Goal: Find specific page/section: Find specific page/section

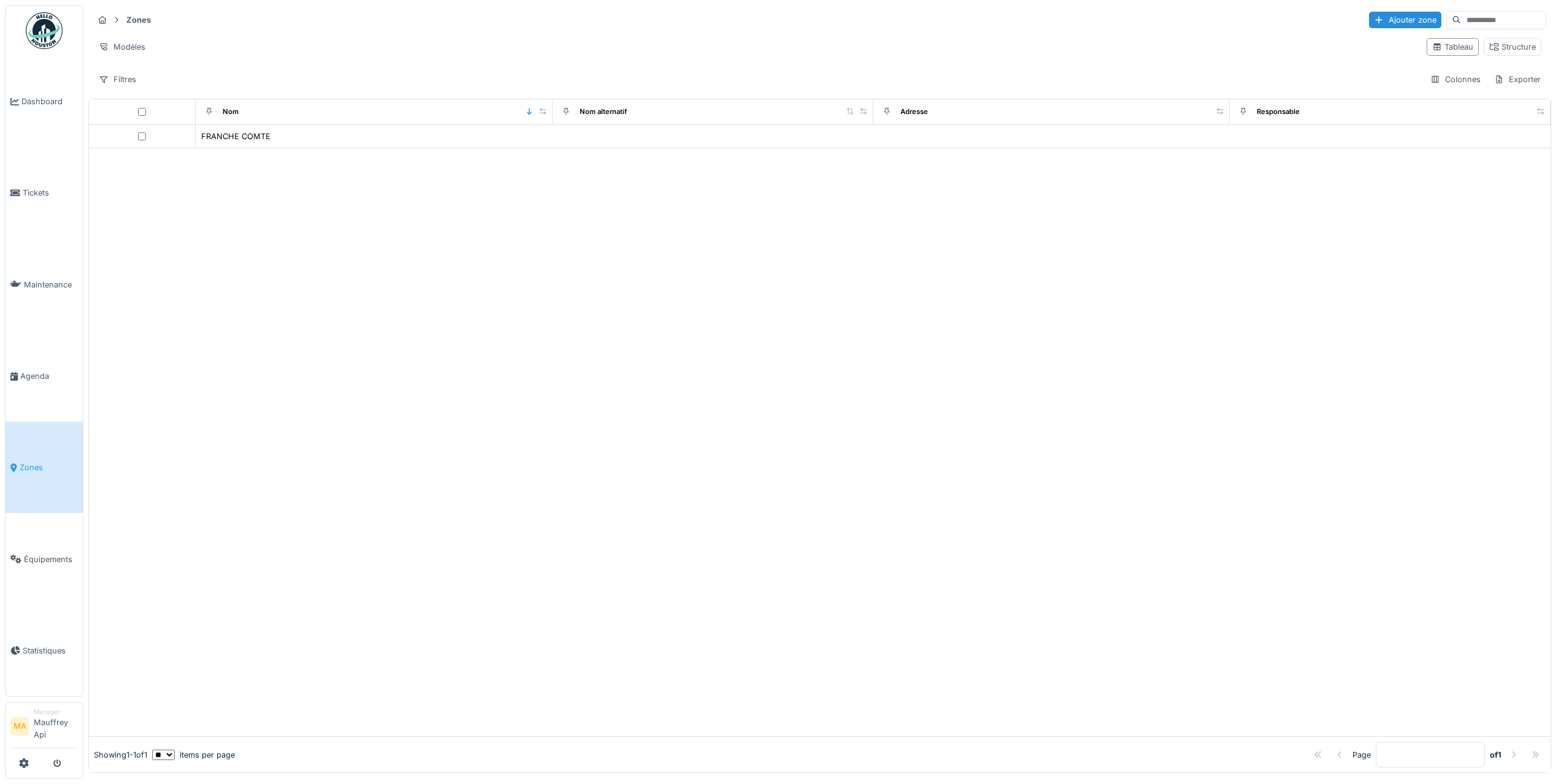
click at [40, 459] on link "Zones" at bounding box center [44, 468] width 77 height 91
click at [42, 562] on span "Équipements" at bounding box center [51, 559] width 54 height 12
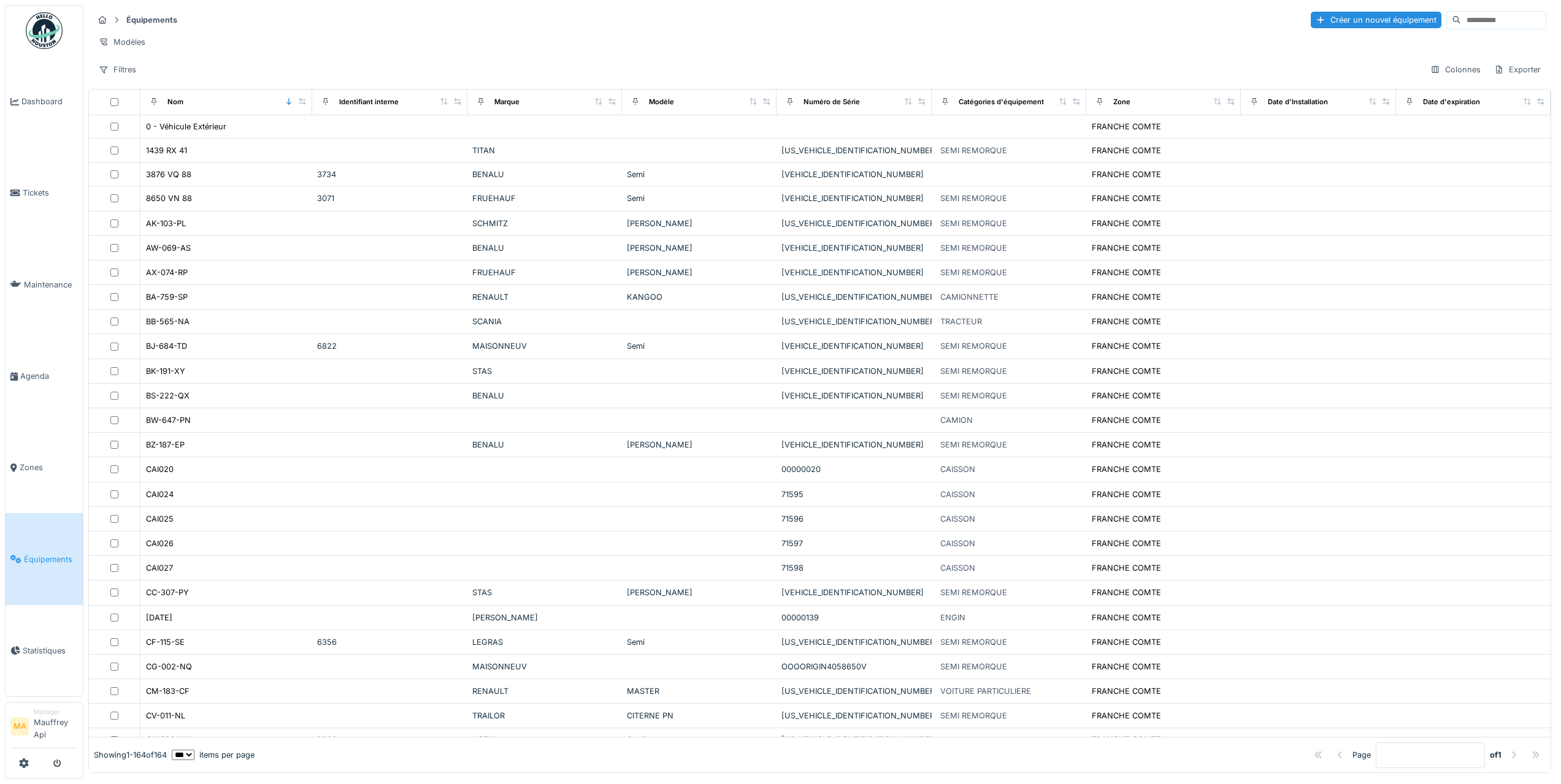
click at [211, 115] on th "Nom" at bounding box center [226, 102] width 172 height 26
click at [197, 109] on div "Nom" at bounding box center [226, 102] width 161 height 15
click at [182, 107] on div "Nom" at bounding box center [175, 102] width 16 height 10
click at [178, 107] on div "Nom" at bounding box center [175, 102] width 16 height 10
click at [230, 110] on div "Nom" at bounding box center [226, 102] width 161 height 15
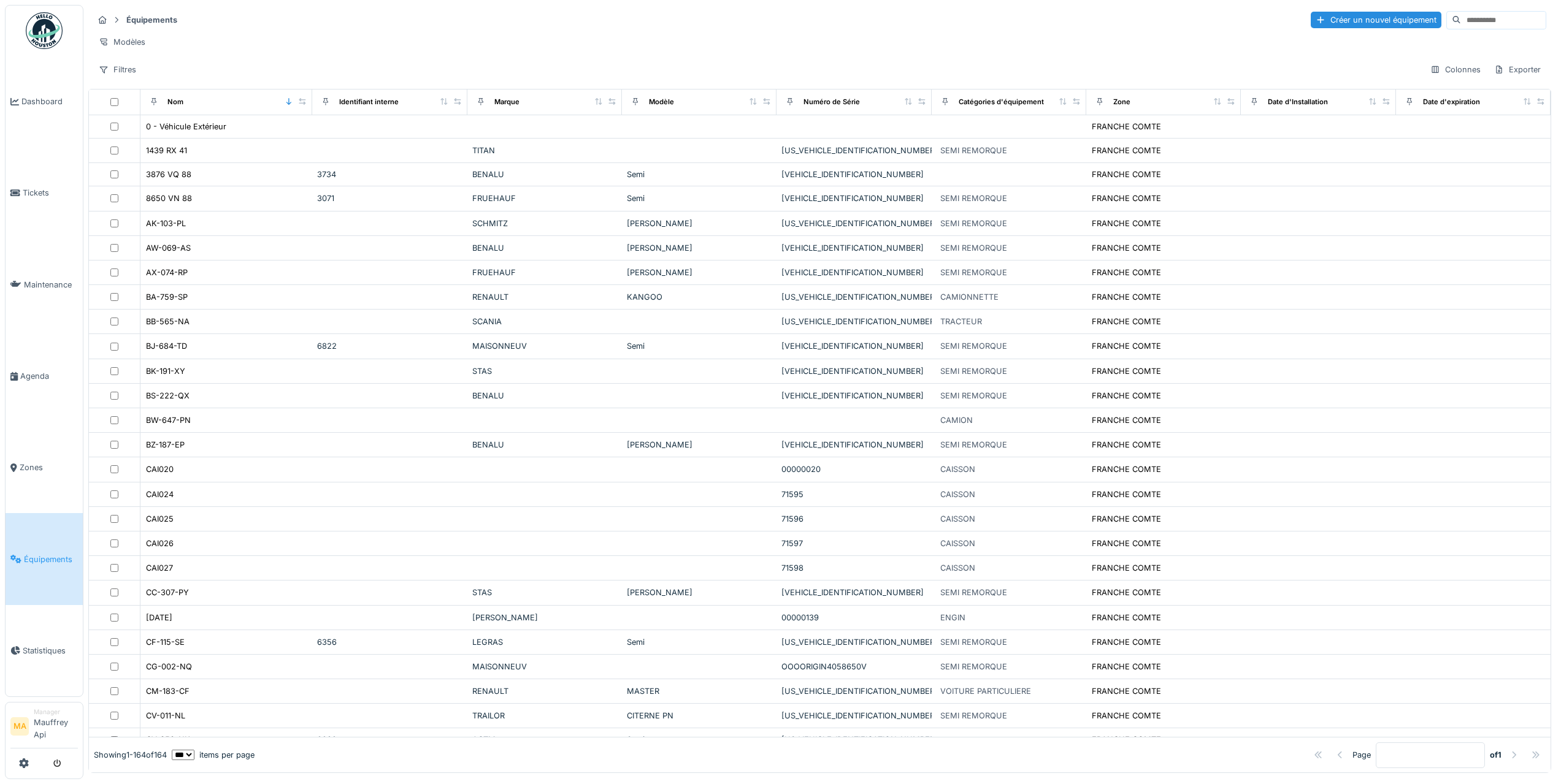
click at [197, 110] on div "Nom" at bounding box center [226, 102] width 161 height 15
click at [286, 105] on icon at bounding box center [289, 101] width 9 height 7
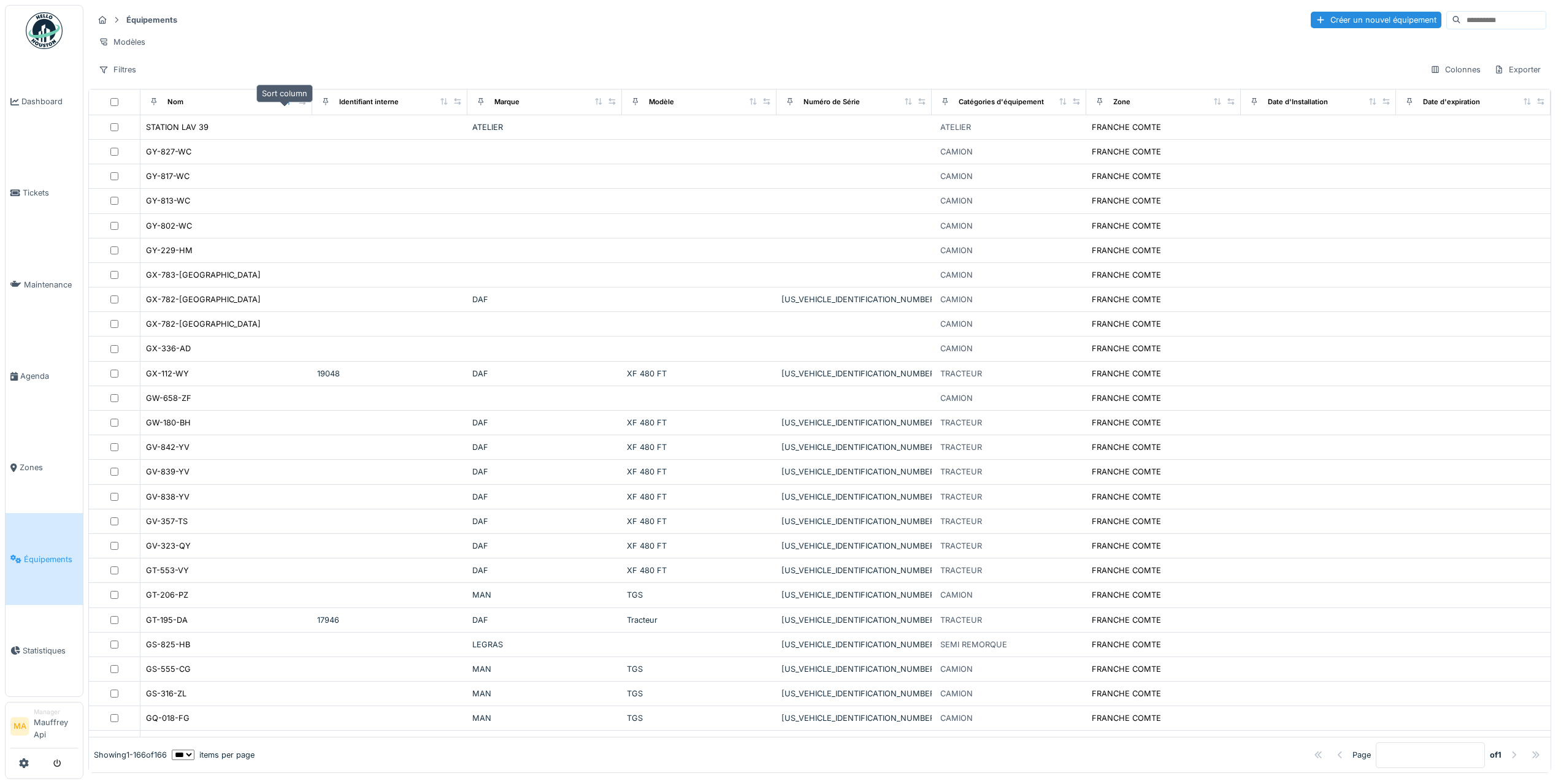
click at [286, 105] on icon at bounding box center [289, 101] width 5 height 7
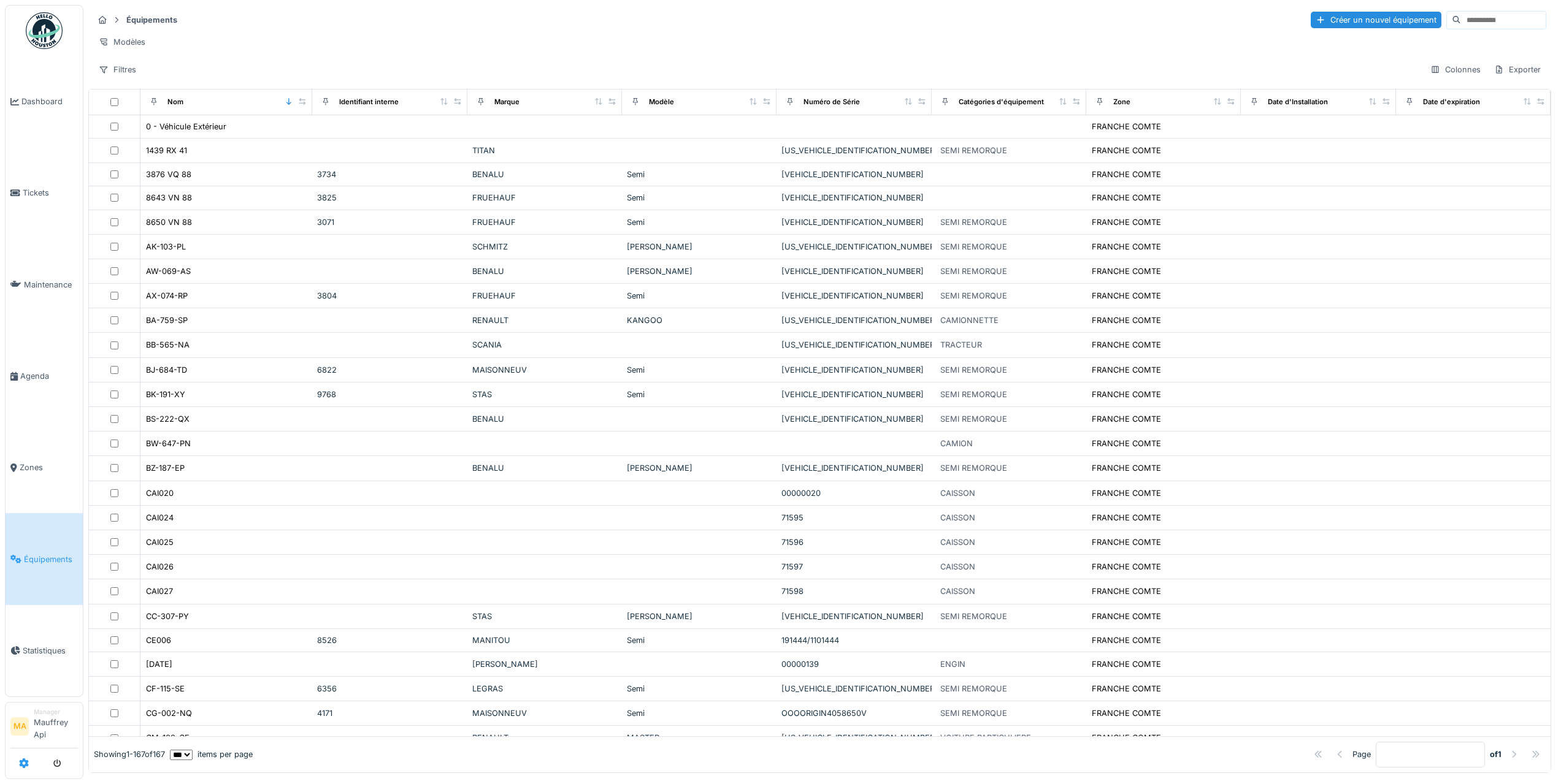
click at [19, 760] on icon at bounding box center [24, 763] width 9 height 9
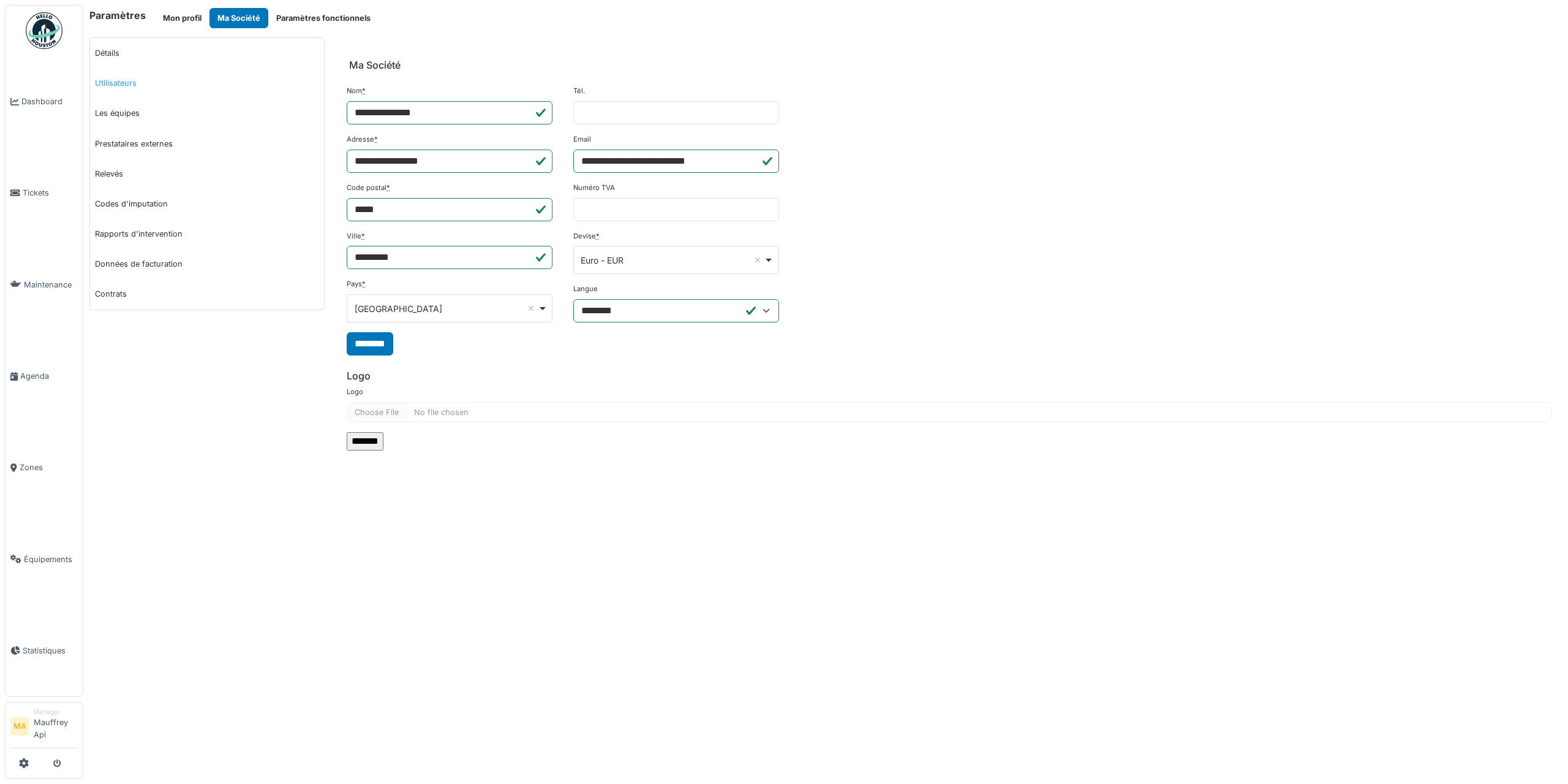
click at [117, 79] on link "Utilisateurs" at bounding box center [207, 83] width 234 height 30
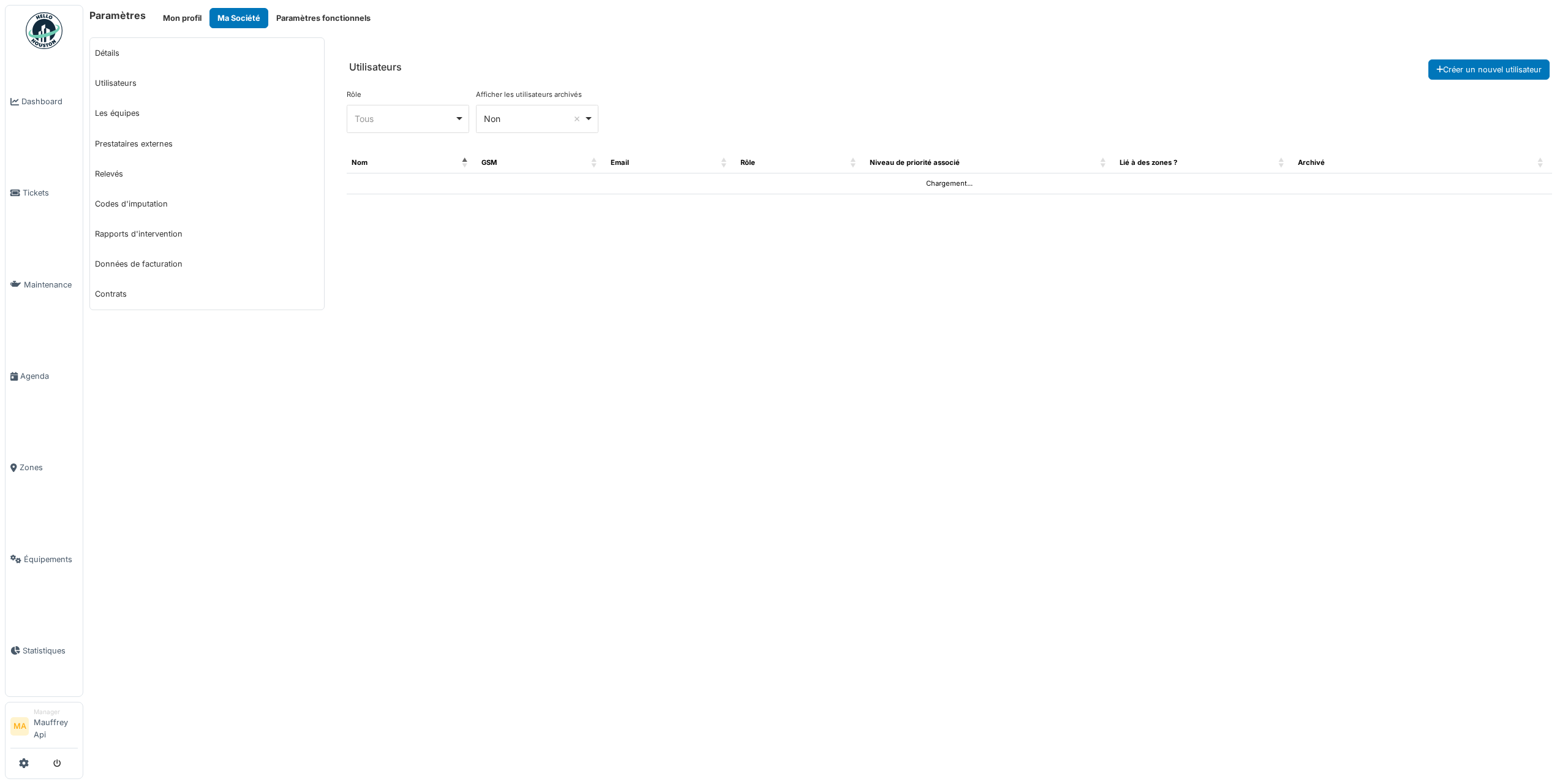
select select "***"
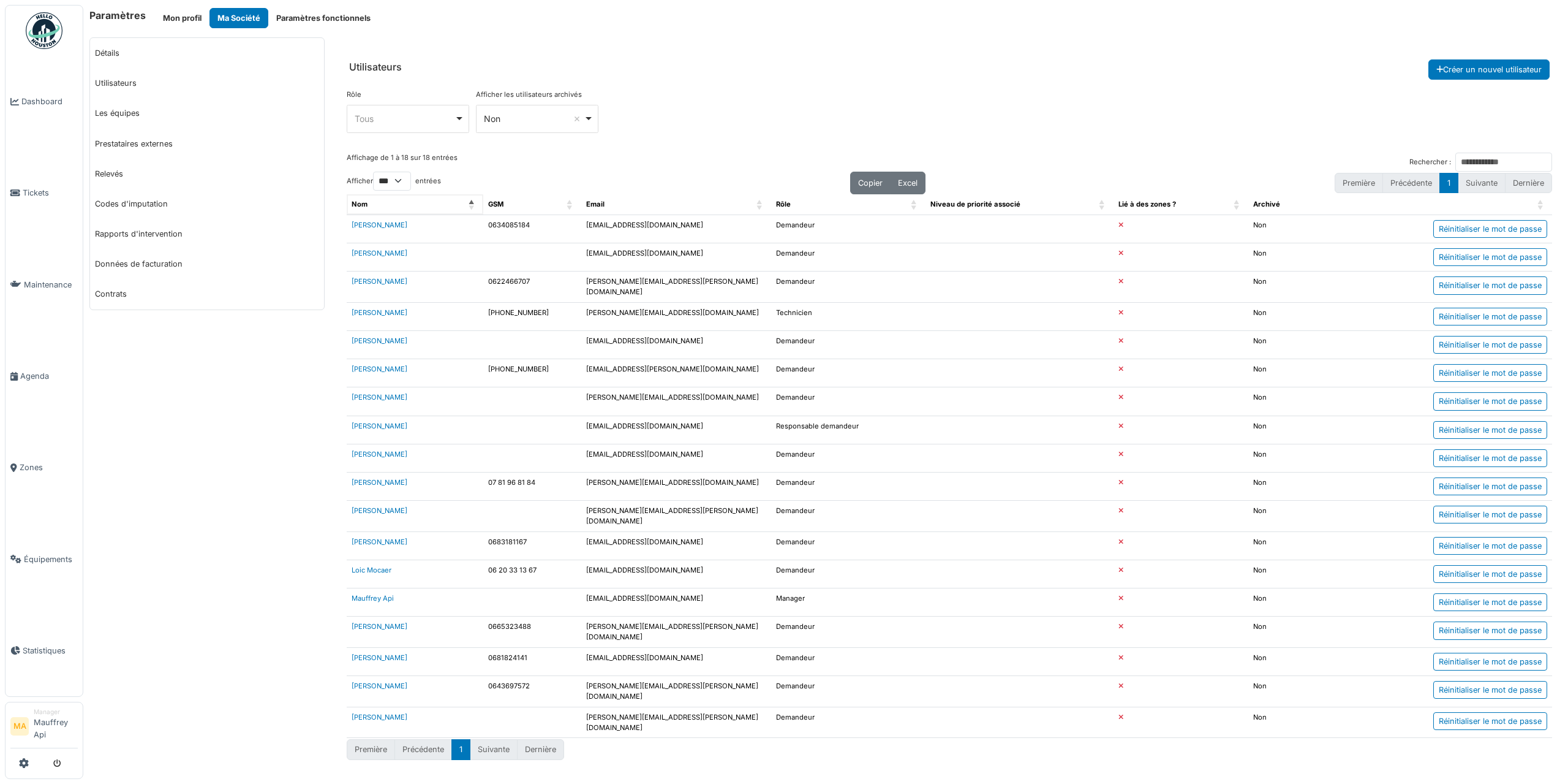
click at [411, 205] on div "Nom" at bounding box center [408, 204] width 114 height 10
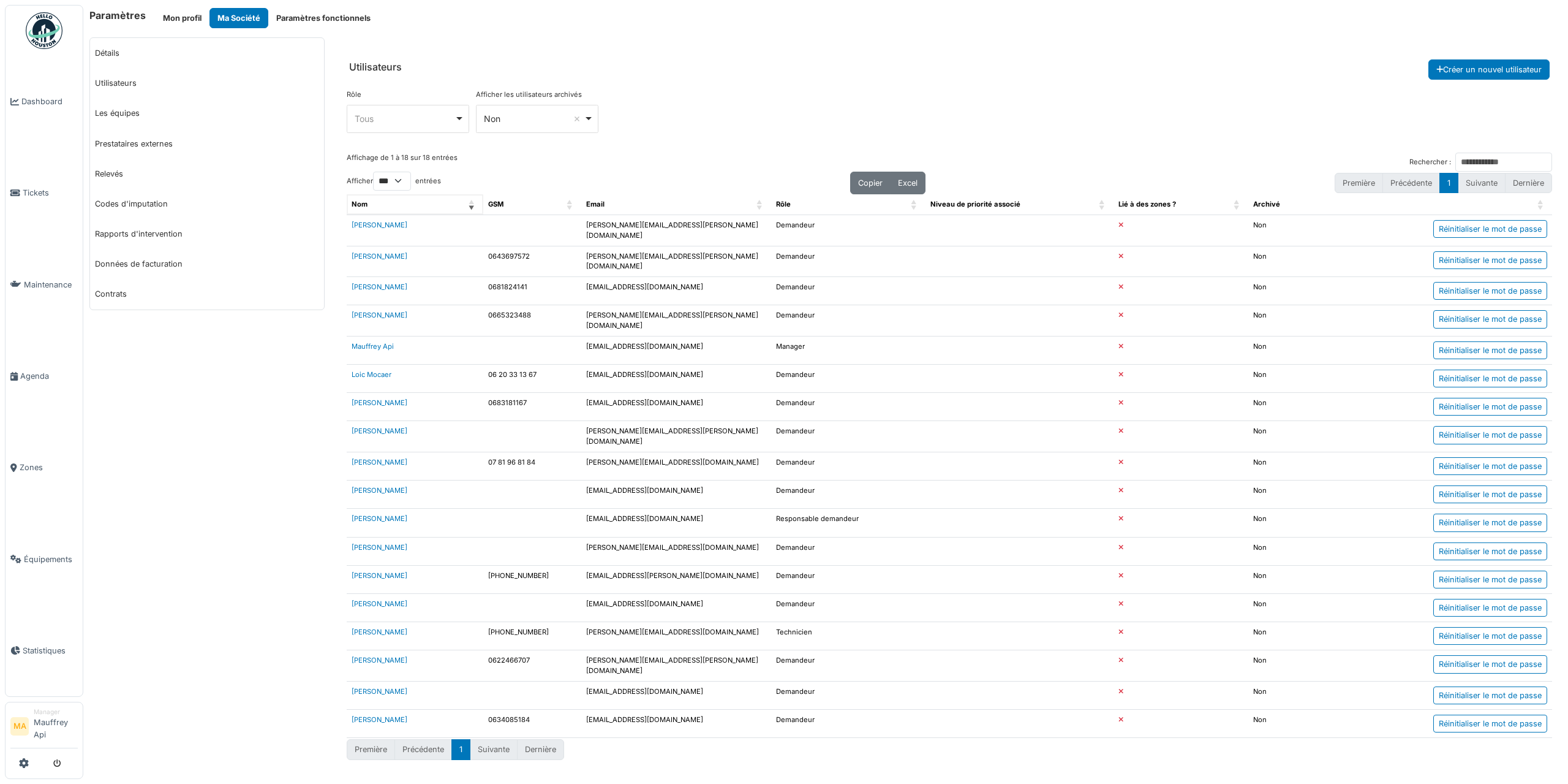
click at [411, 205] on div "Nom" at bounding box center [408, 204] width 114 height 10
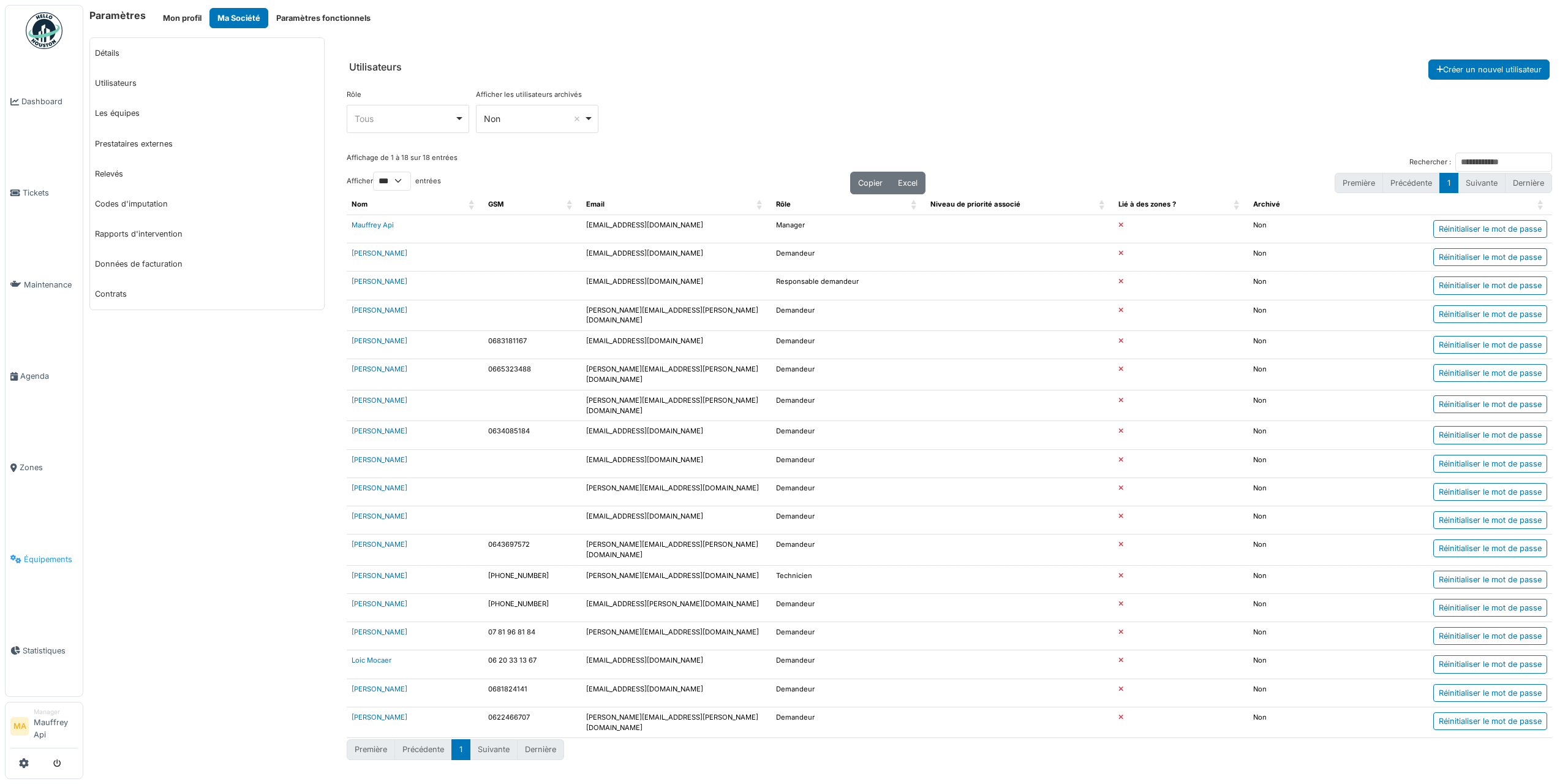
click at [35, 565] on span "Équipements" at bounding box center [50, 559] width 54 height 12
